Goal: Check status: Check status

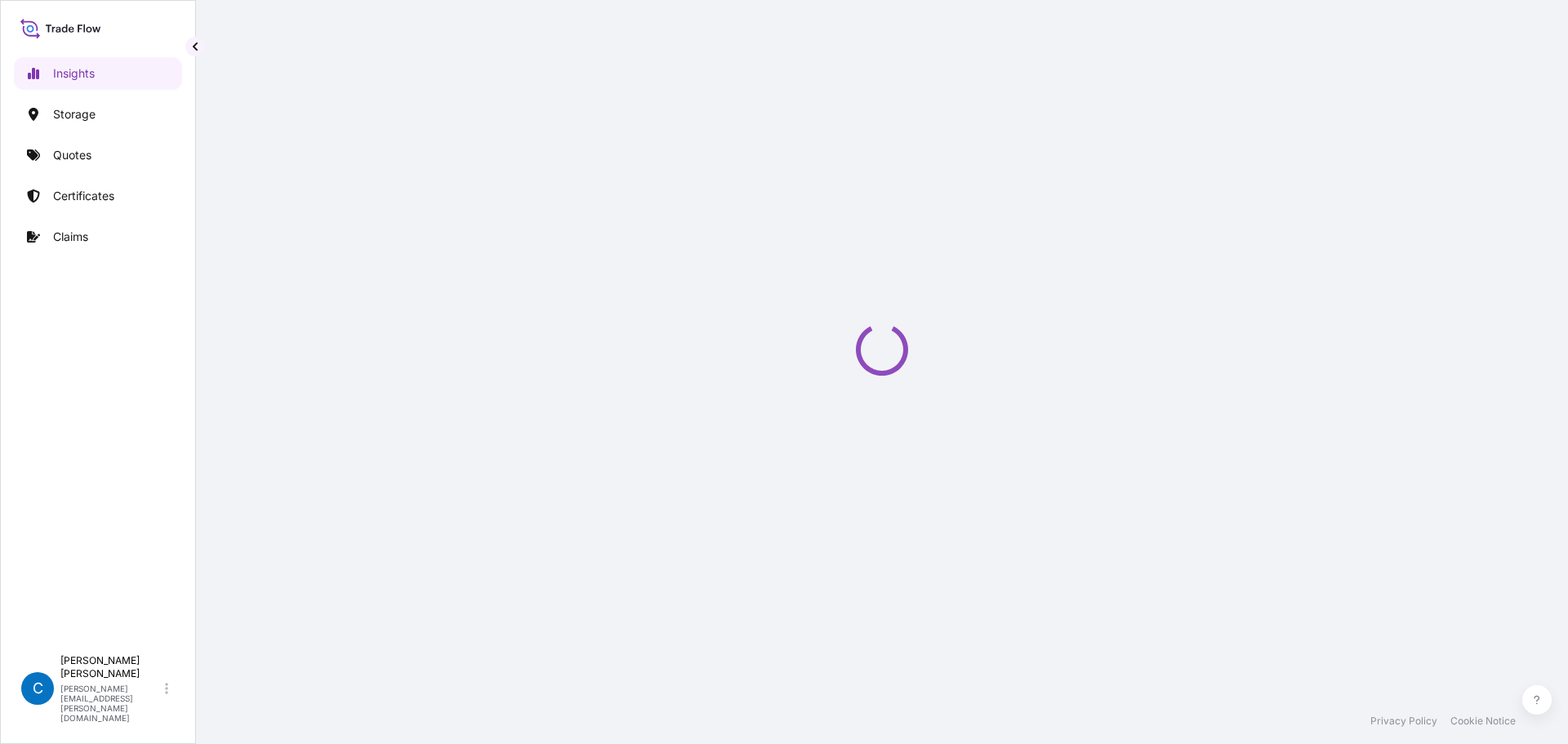
select select "2025"
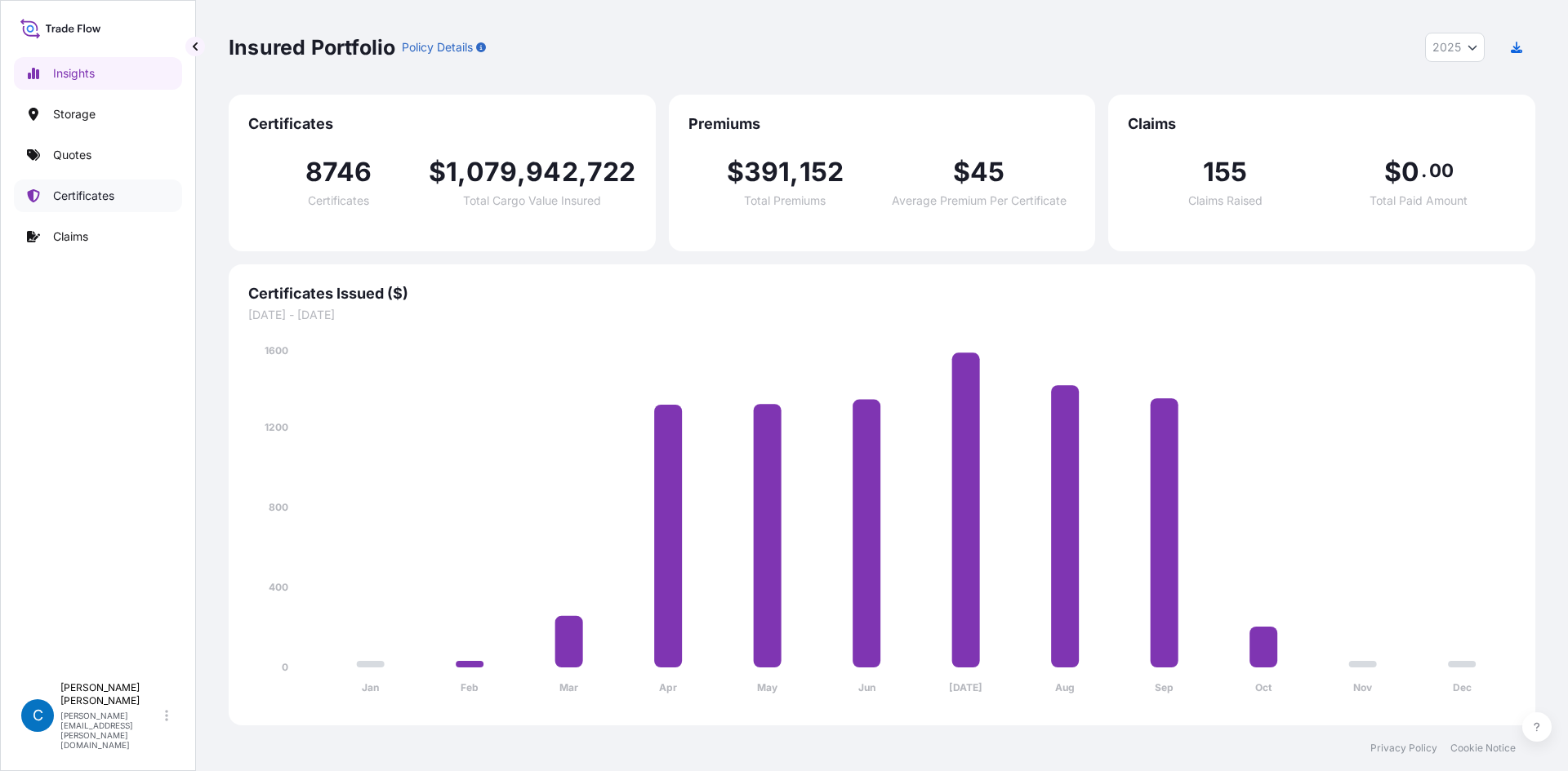
click at [125, 200] on link "Certificates" at bounding box center [97, 196] width 168 height 32
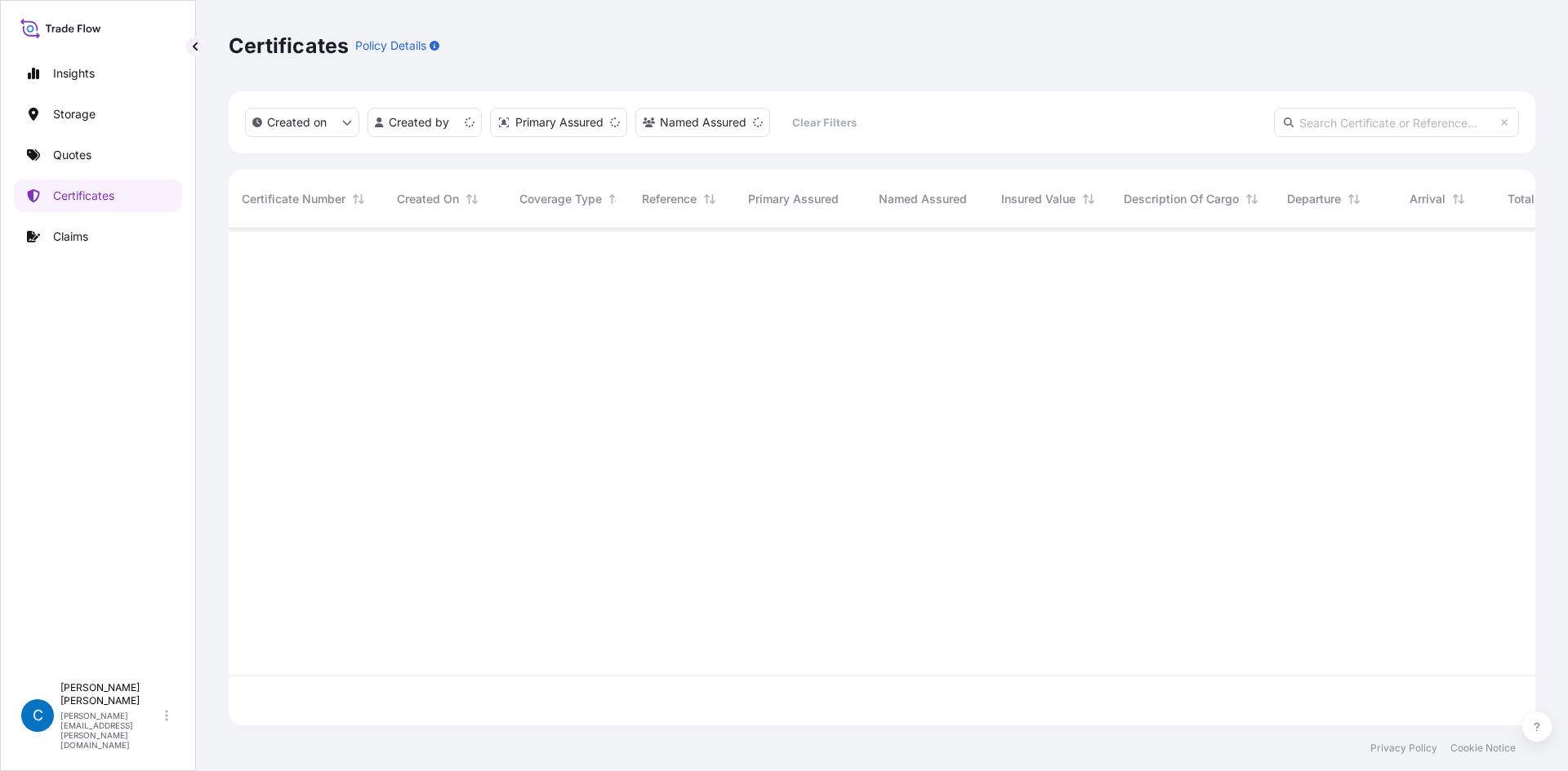
scroll to position [494, 1295]
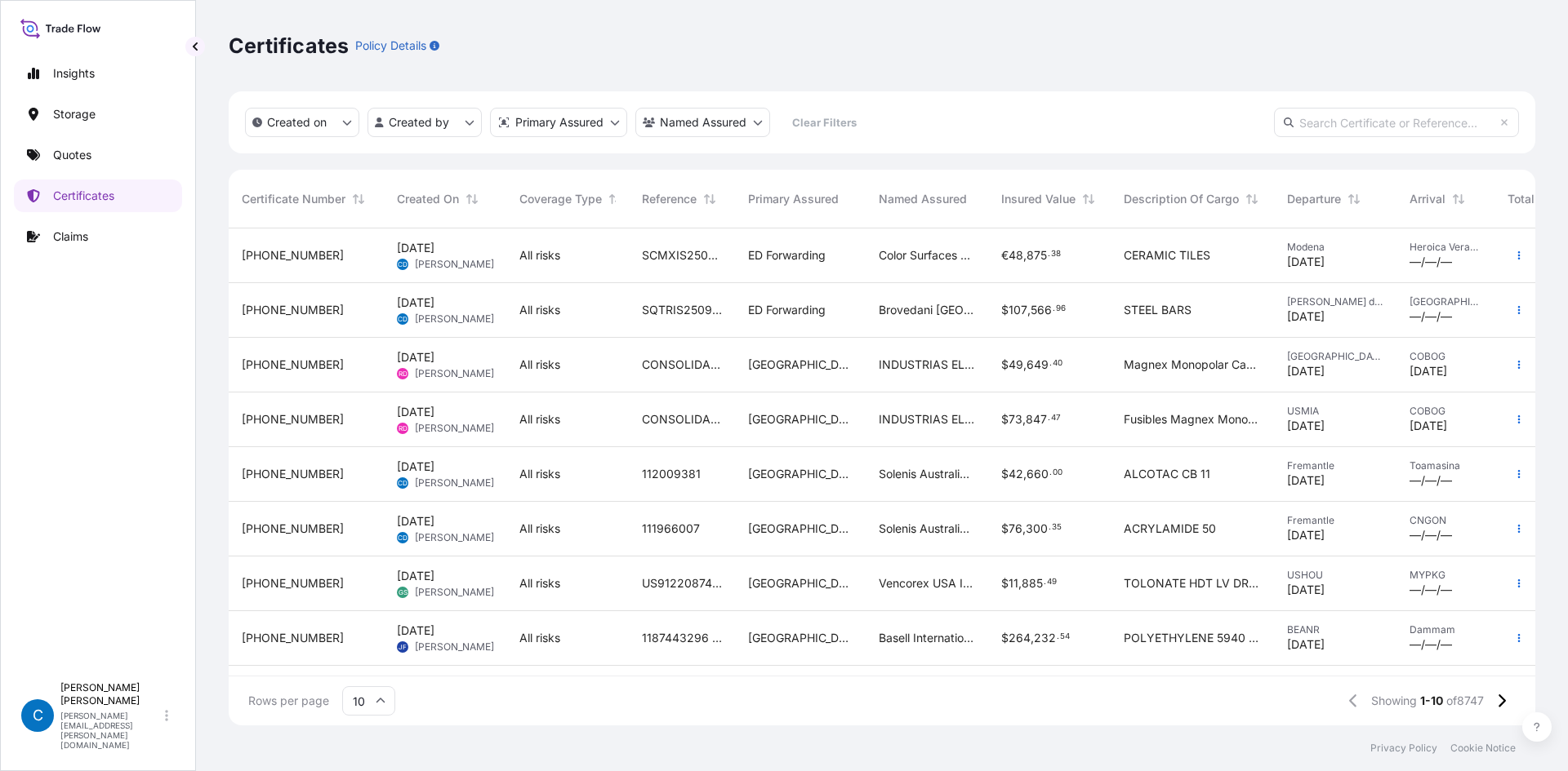
paste input "[PHONE_NUMBER]"
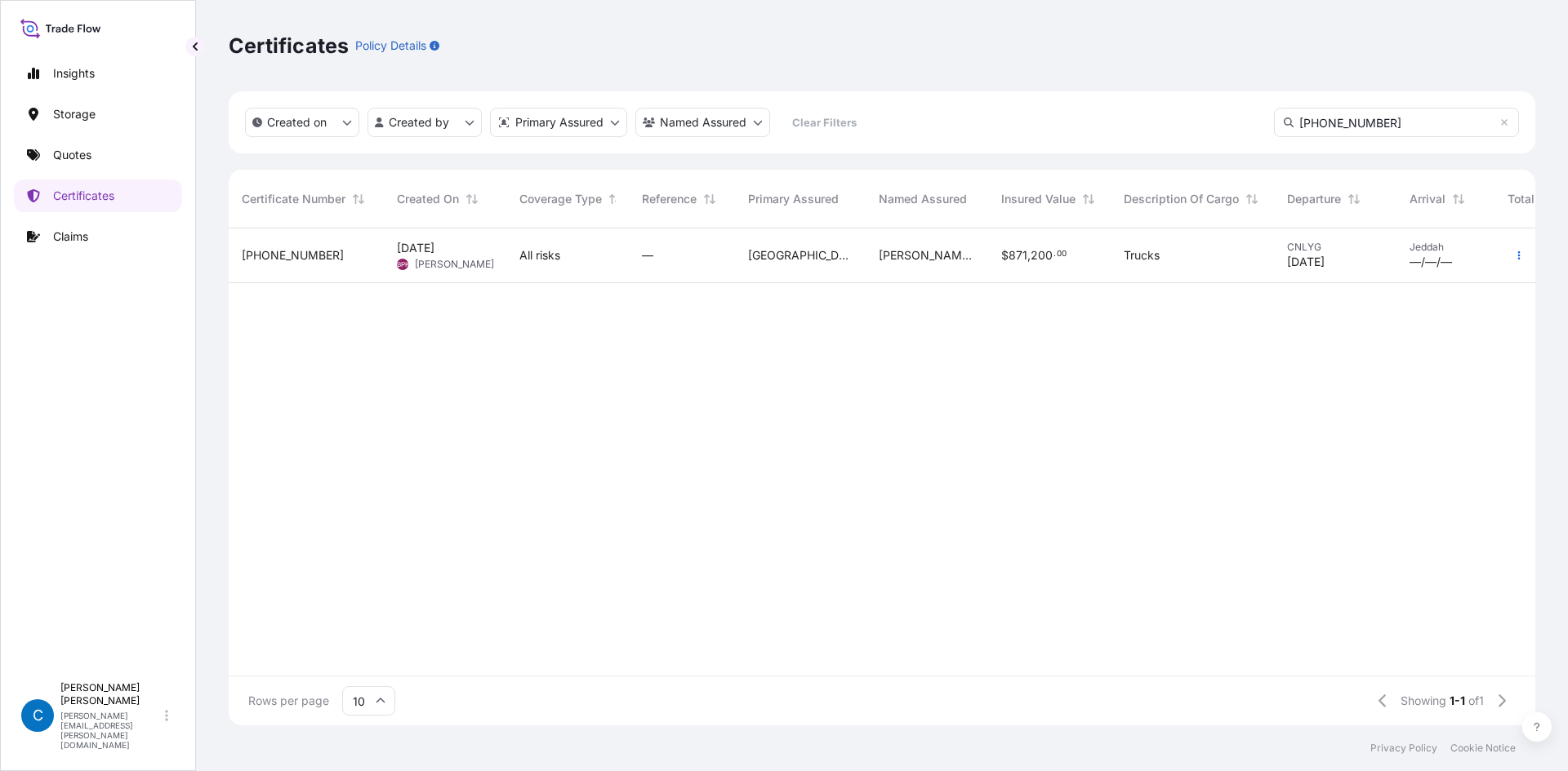
type input "[PHONE_NUMBER]"
click at [278, 242] on div "[PHONE_NUMBER]" at bounding box center [306, 256] width 155 height 55
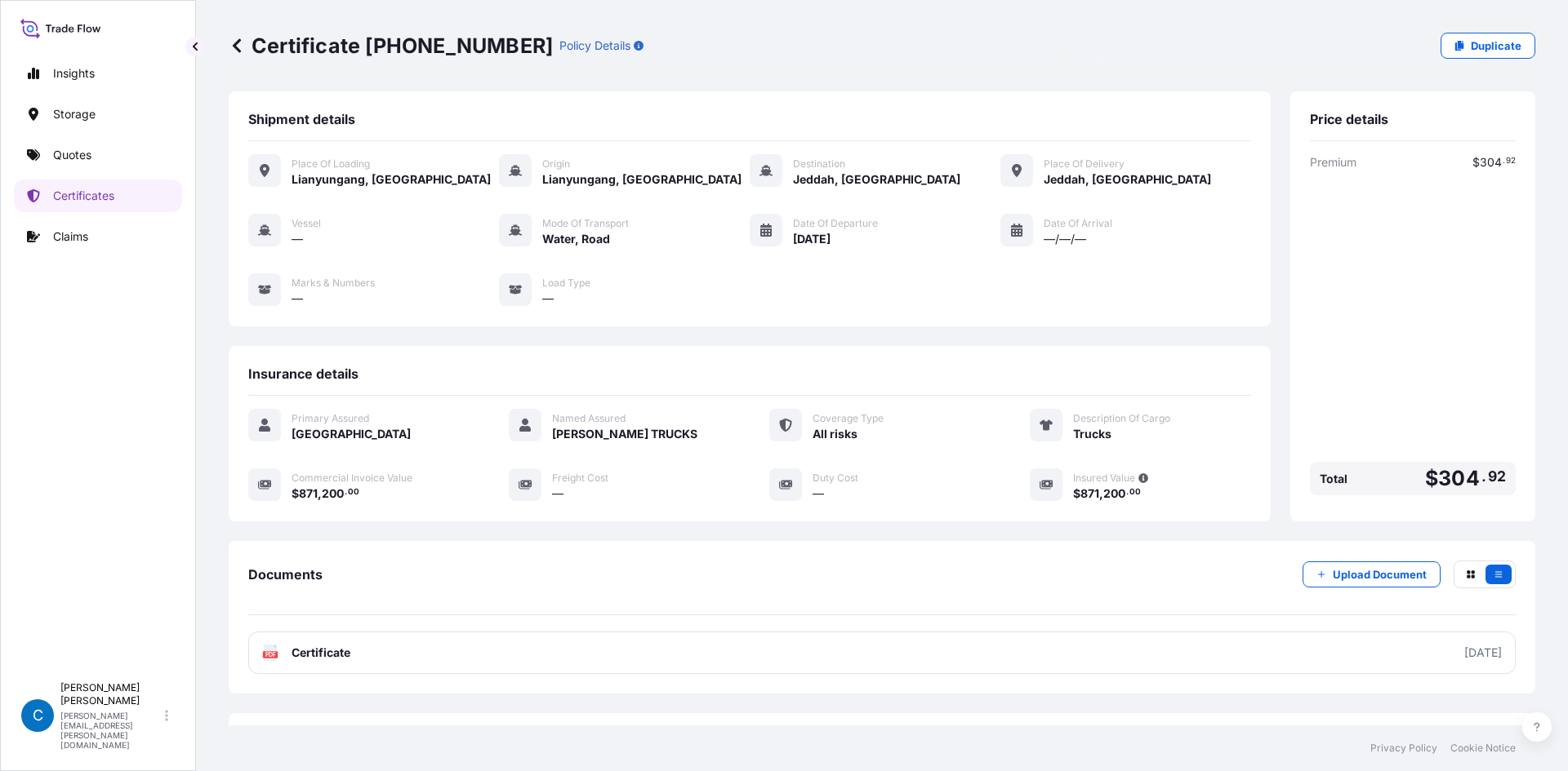
click at [241, 51] on icon at bounding box center [237, 45] width 8 height 14
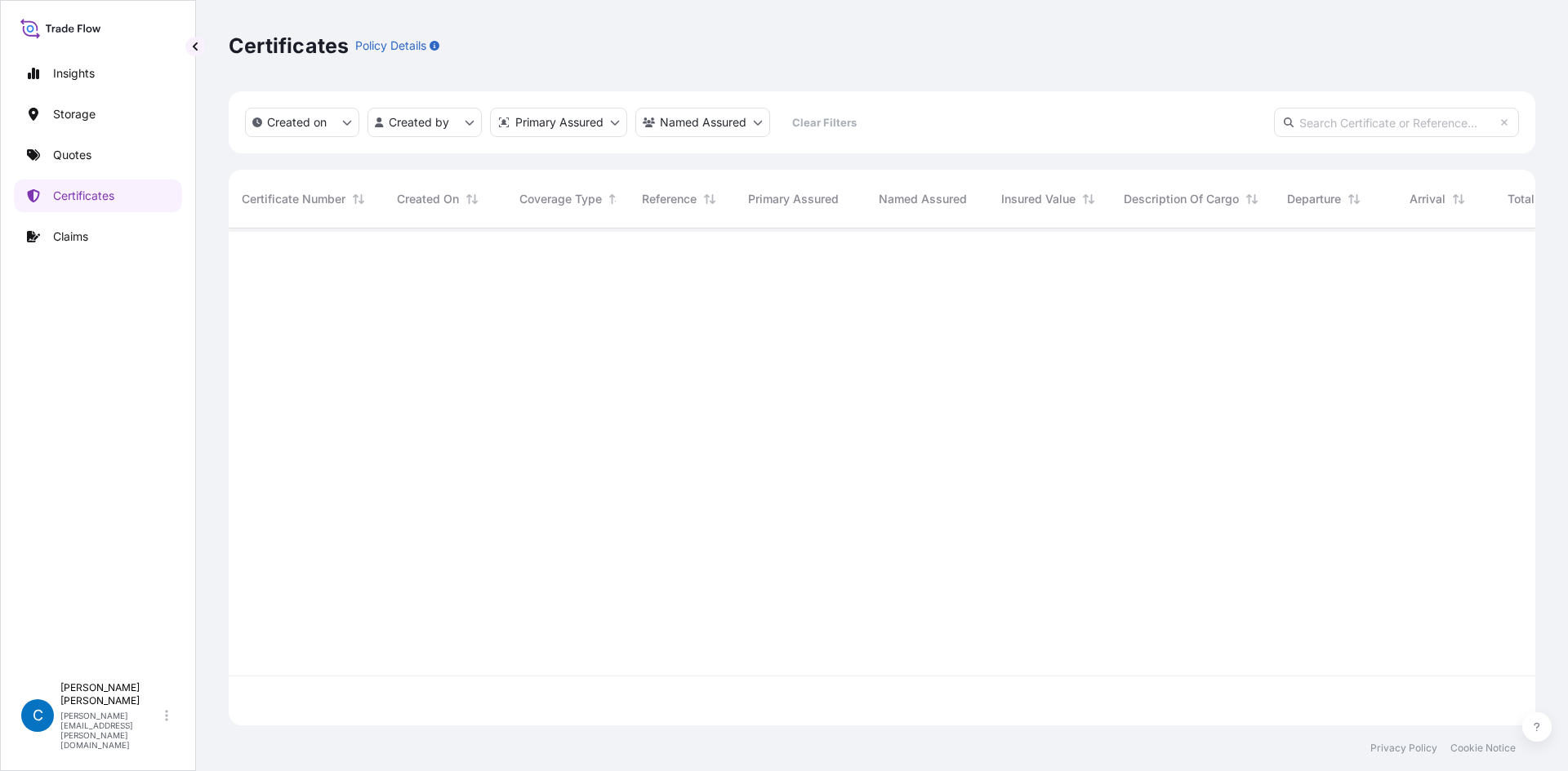
scroll to position [494, 1295]
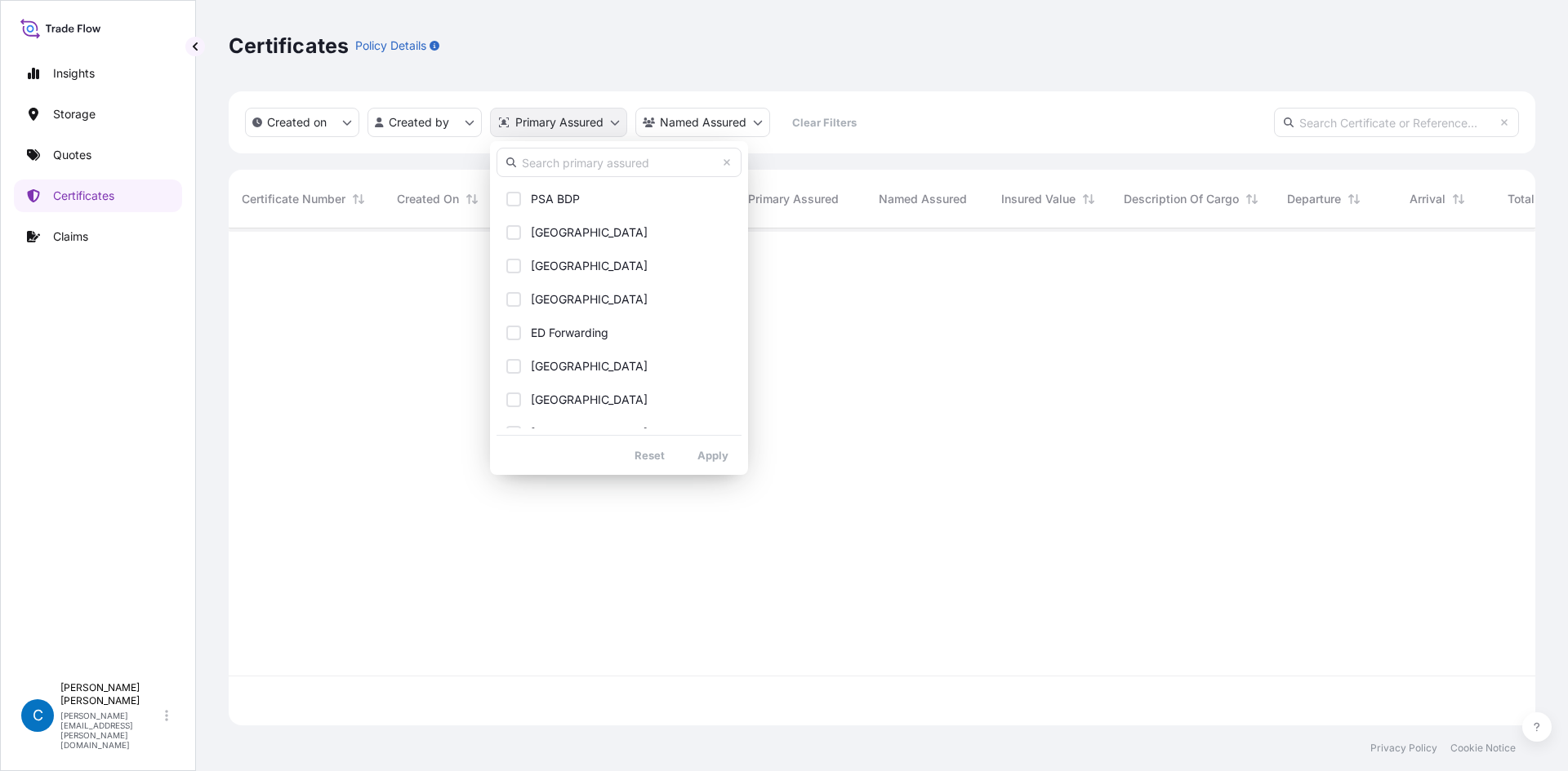
click at [583, 125] on html "Insights Storage Quotes Certificates Claims C [PERSON_NAME] [PERSON_NAME][EMAIL…" at bounding box center [784, 386] width 1568 height 771
click at [725, 118] on html "Insights Storage Quotes Certificates Claims C [PERSON_NAME] [PERSON_NAME][EMAIL…" at bounding box center [784, 386] width 1568 height 771
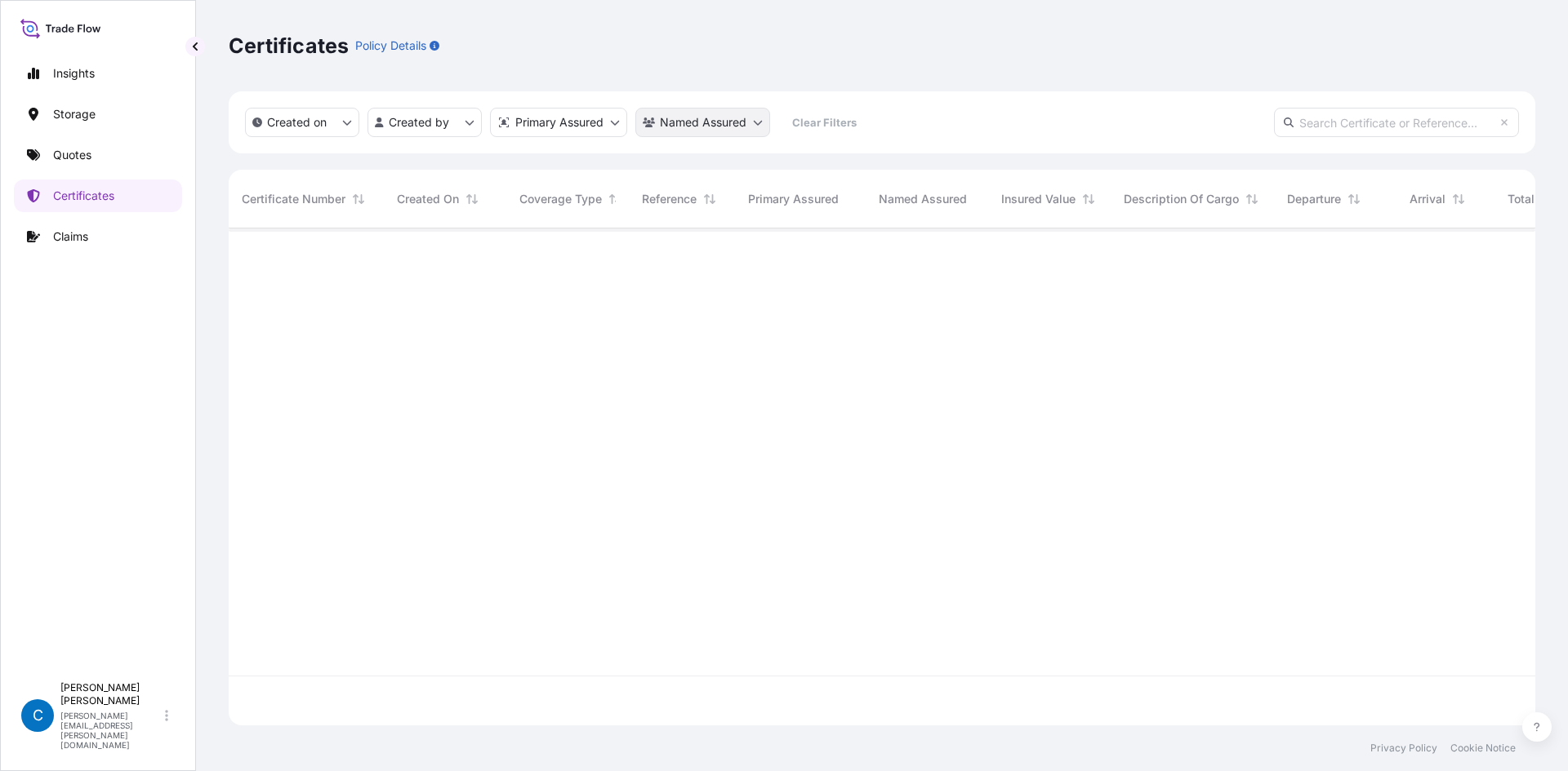
click at [718, 122] on html "Insights Storage Quotes Certificates Claims C [PERSON_NAME] [PERSON_NAME][EMAIL…" at bounding box center [784, 386] width 1568 height 771
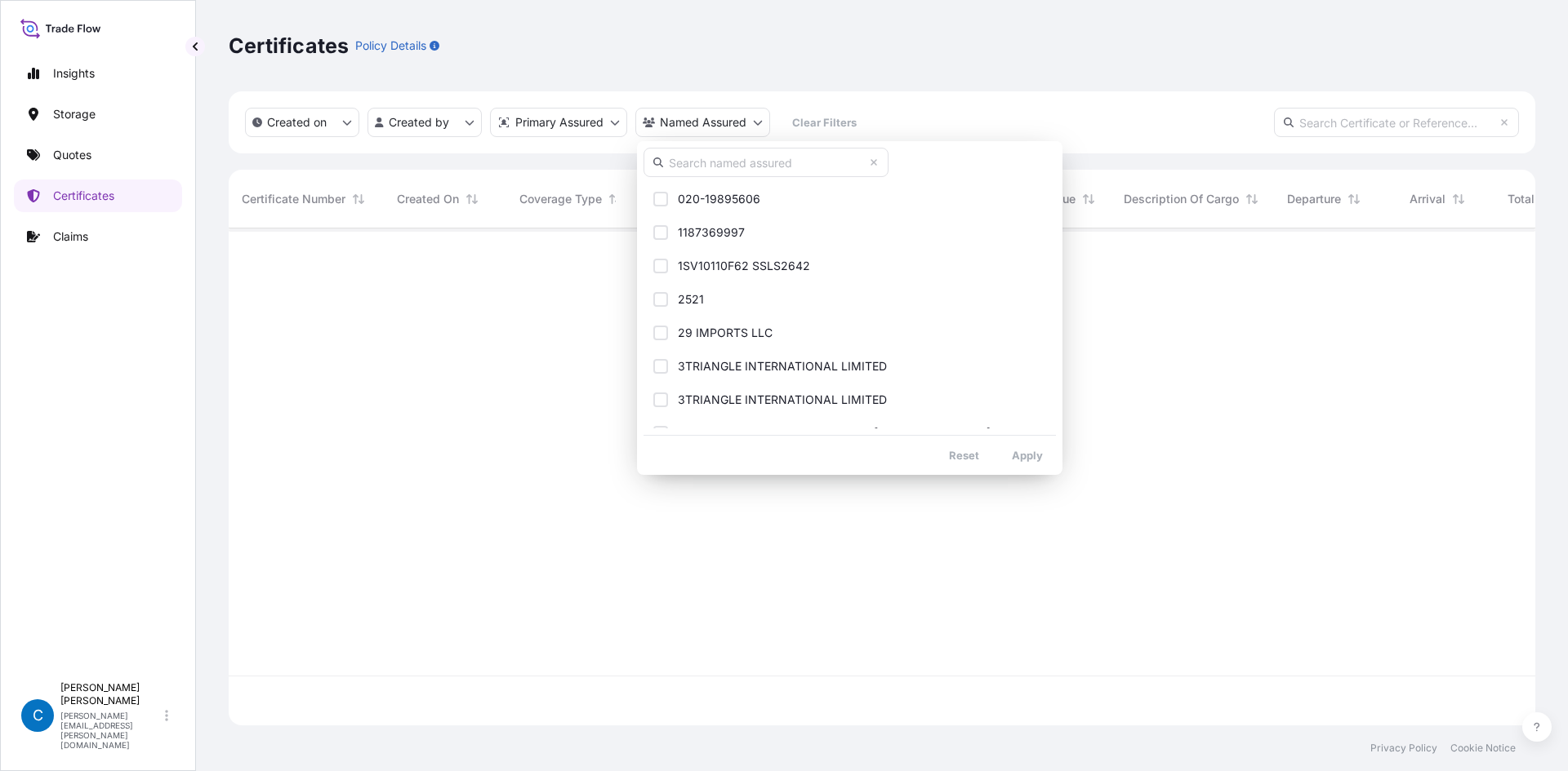
click at [696, 161] on input "text" at bounding box center [765, 162] width 245 height 30
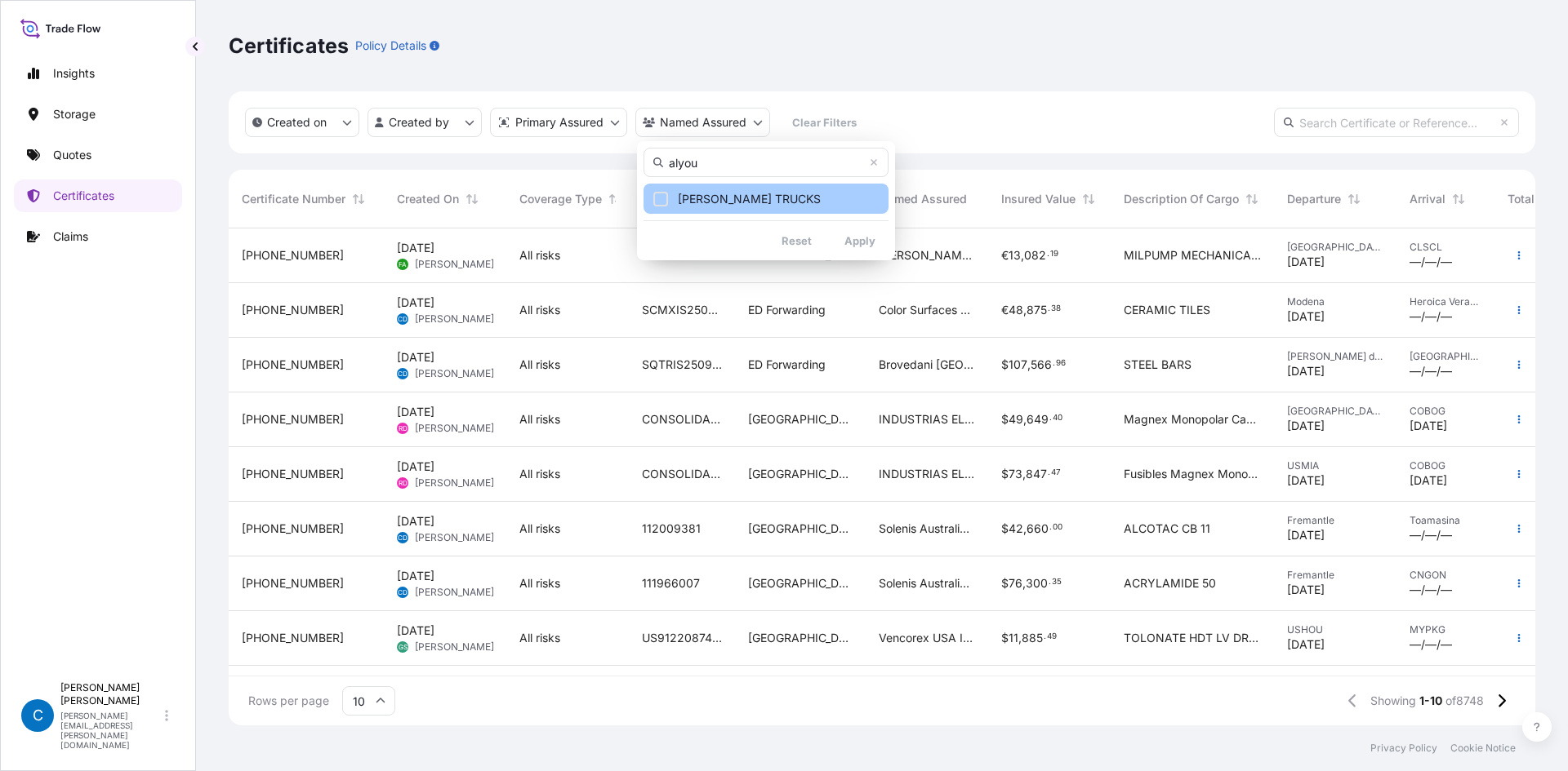
type input "alyou"
click at [656, 195] on div "Select Option" at bounding box center [660, 199] width 15 height 15
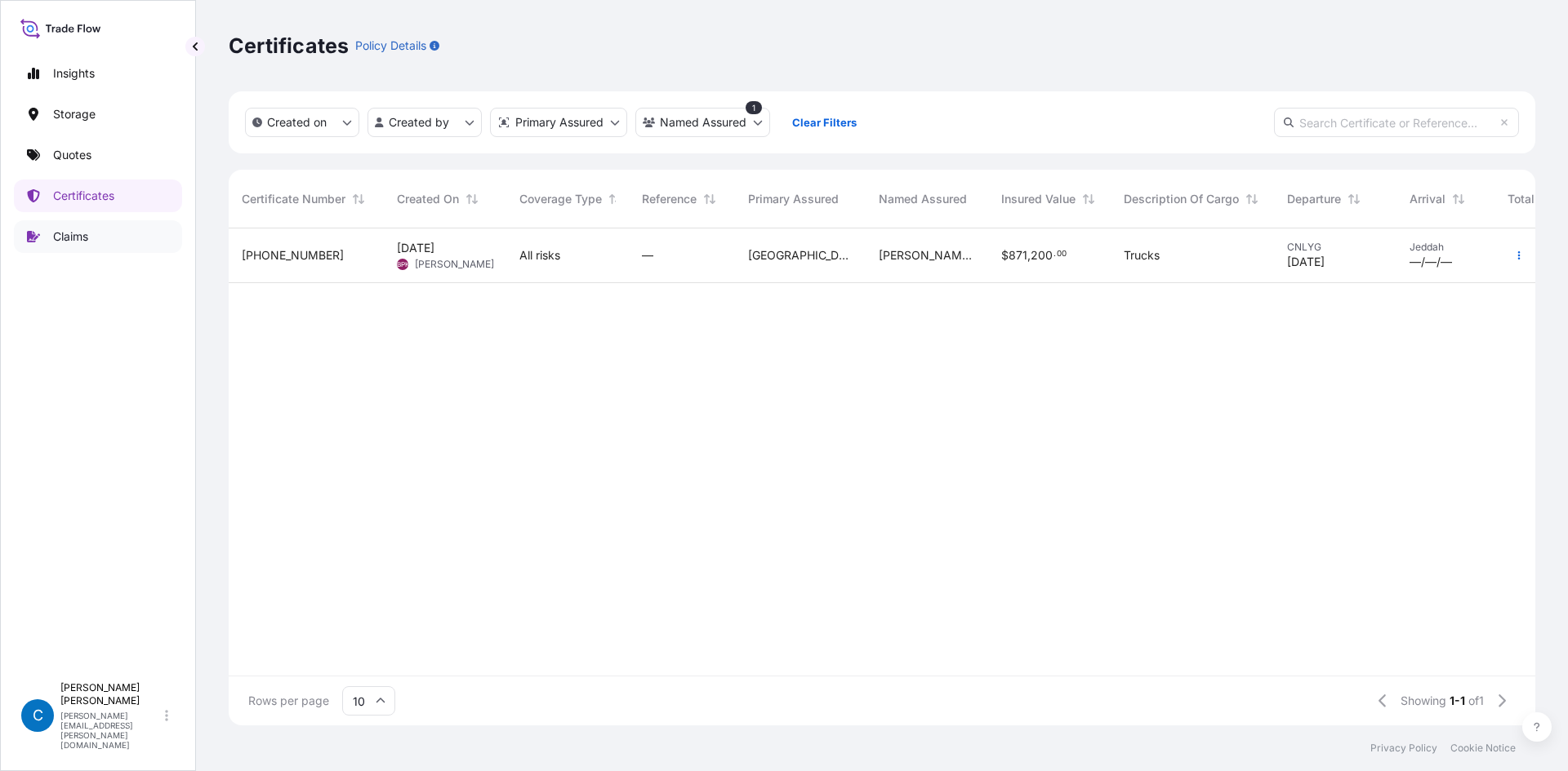
click at [108, 238] on link "Claims" at bounding box center [97, 236] width 168 height 32
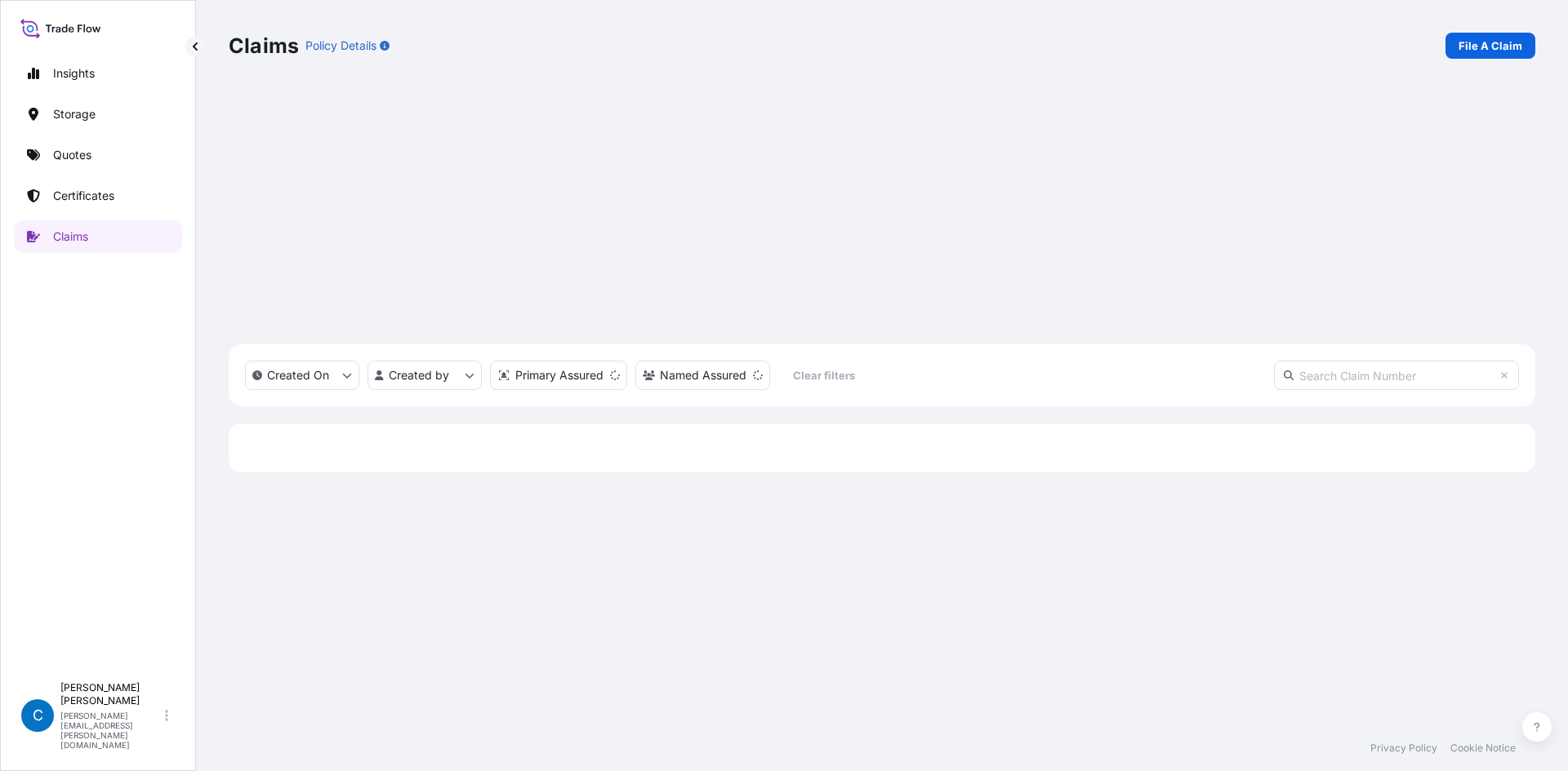
scroll to position [494, 1295]
click at [1418, 361] on input "text" at bounding box center [1396, 376] width 245 height 30
paste input "CL31628-4"
type input "CL31628-4"
click at [824, 18] on div "Claims Policy Details File A Claim" at bounding box center [881, 45] width 1306 height 91
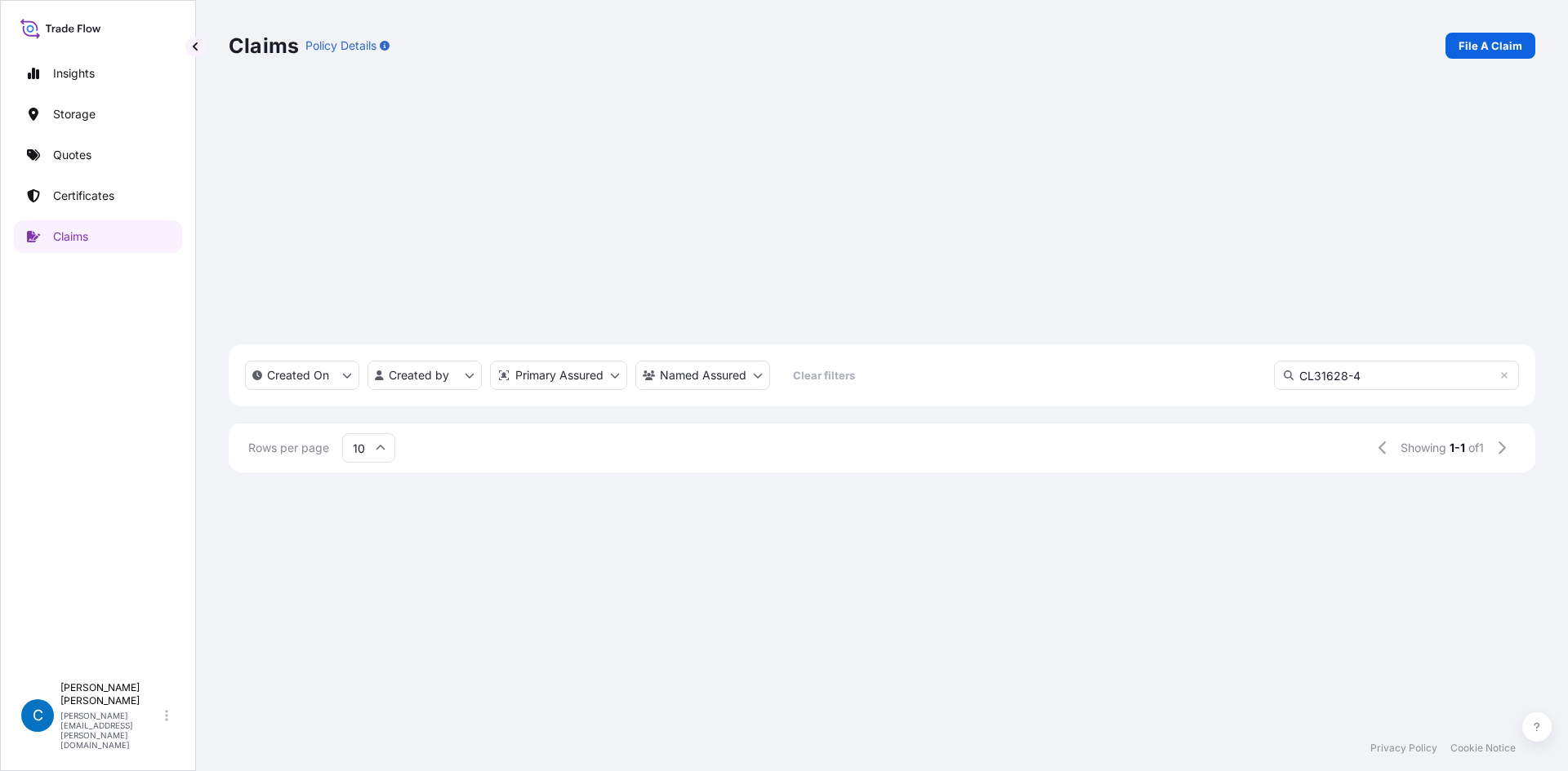
click at [277, 489] on span "CL31628-4" at bounding box center [272, 497] width 61 height 17
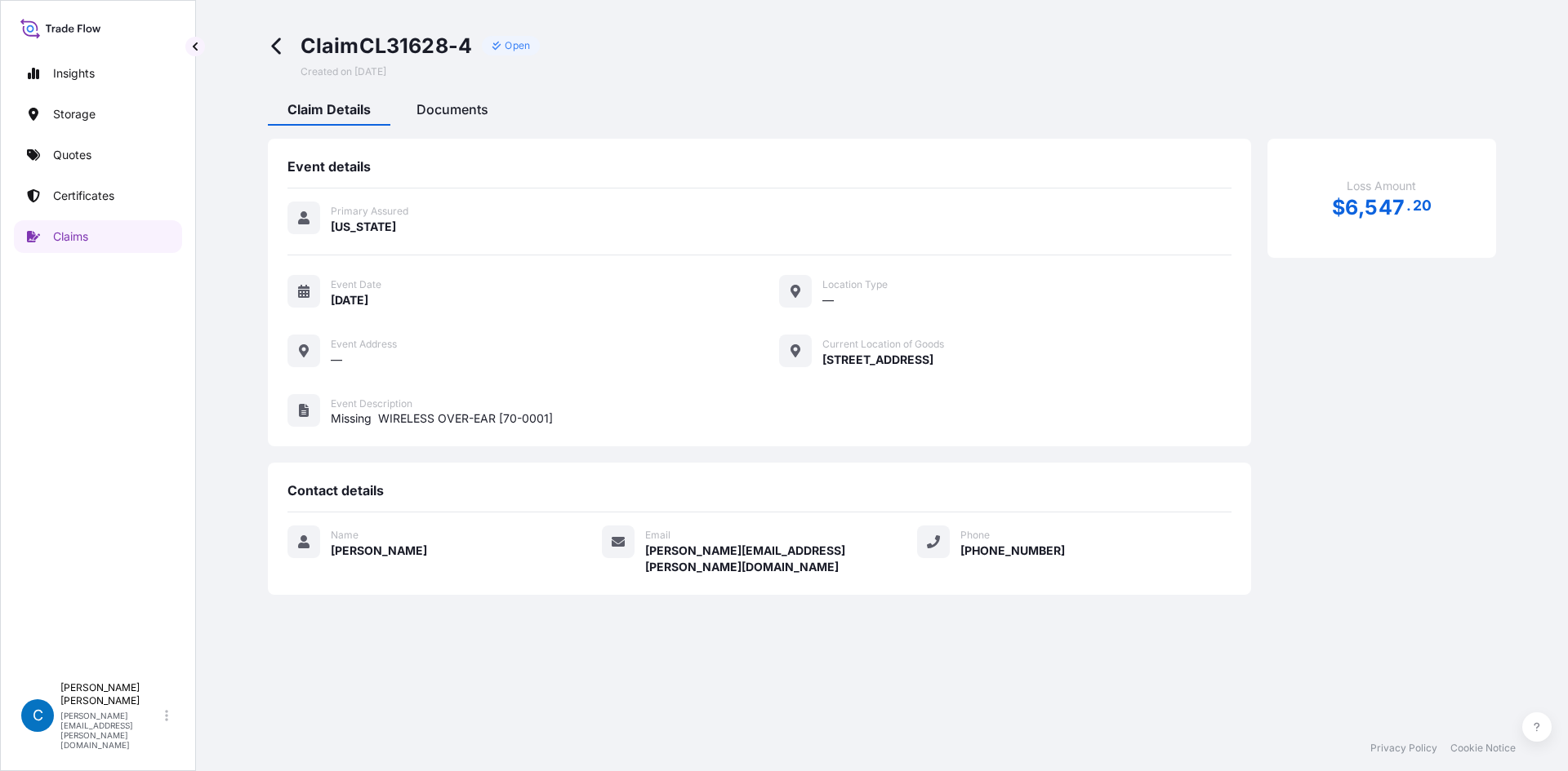
click at [465, 122] on div "Documents" at bounding box center [452, 112] width 111 height 28
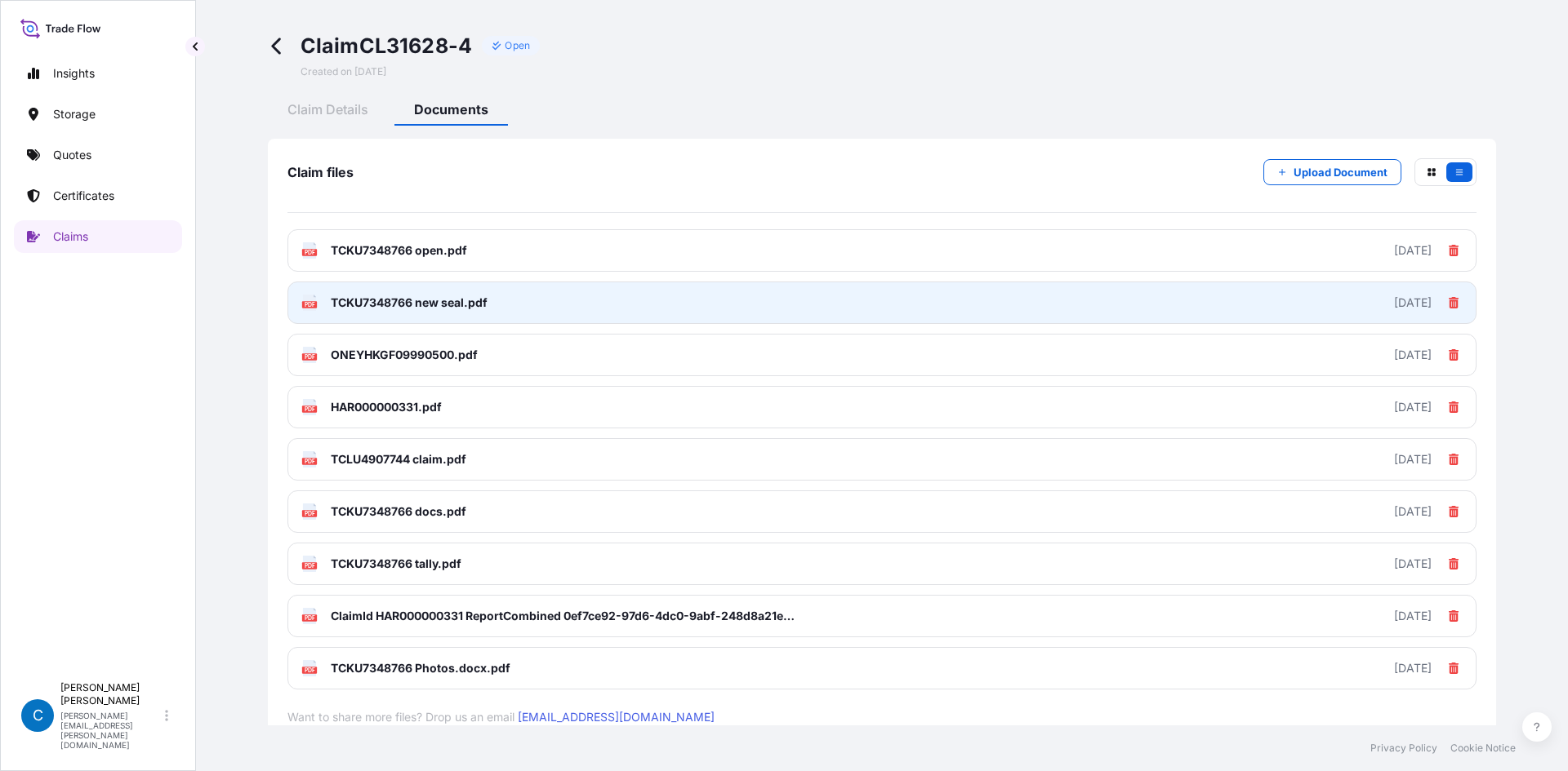
click at [508, 292] on link "PDF TCKU7348766 new seal.pdf [DATE]" at bounding box center [881, 302] width 1189 height 42
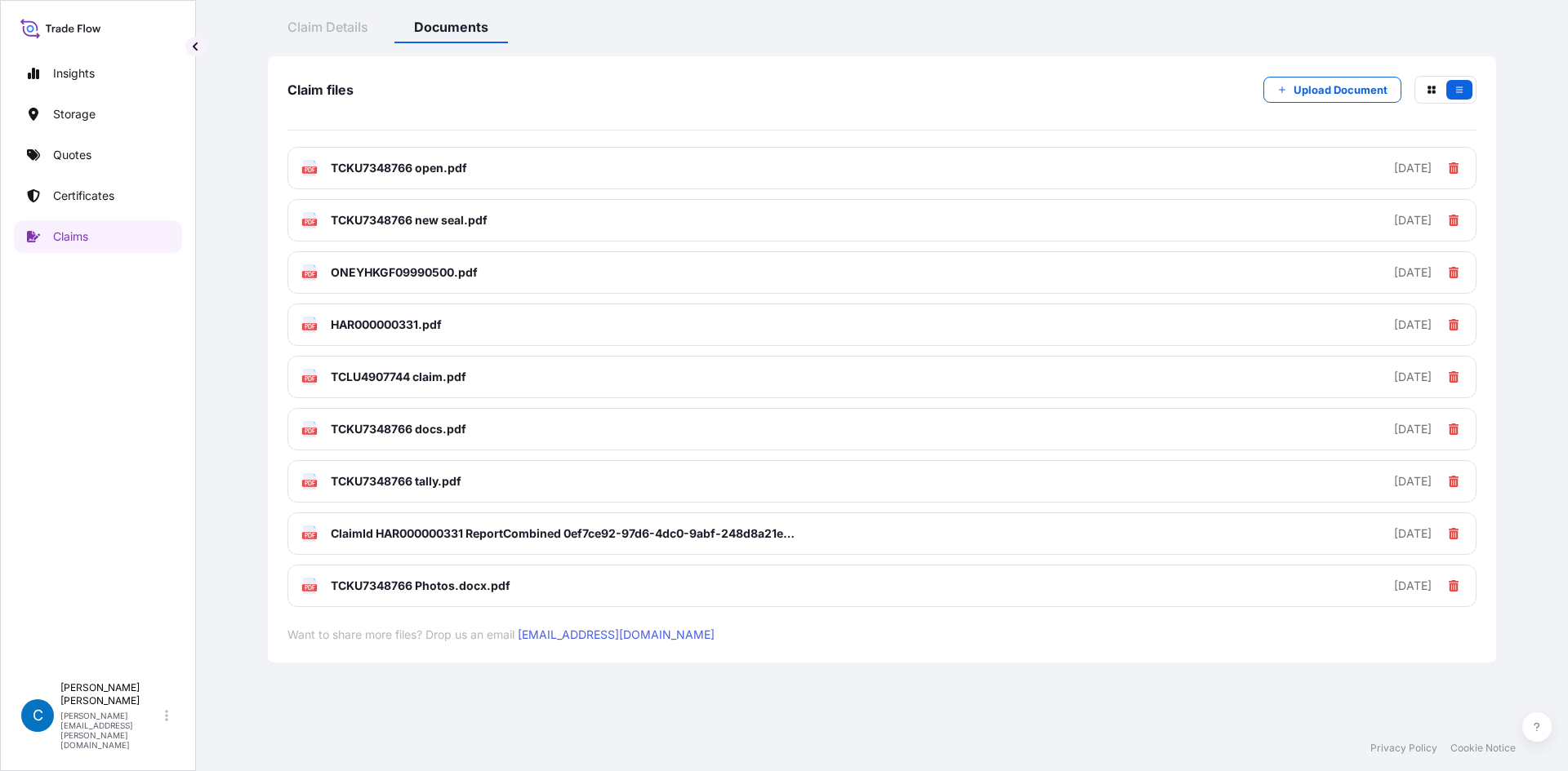
scroll to position [85, 0]
